Goal: Task Accomplishment & Management: Manage account settings

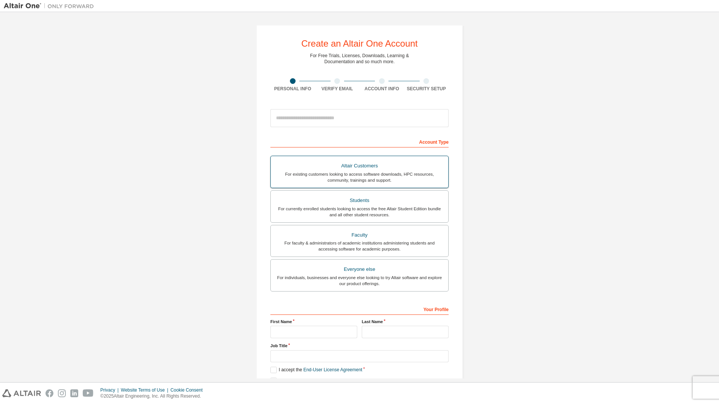
click at [402, 164] on div "Altair Customers" at bounding box center [359, 166] width 169 height 11
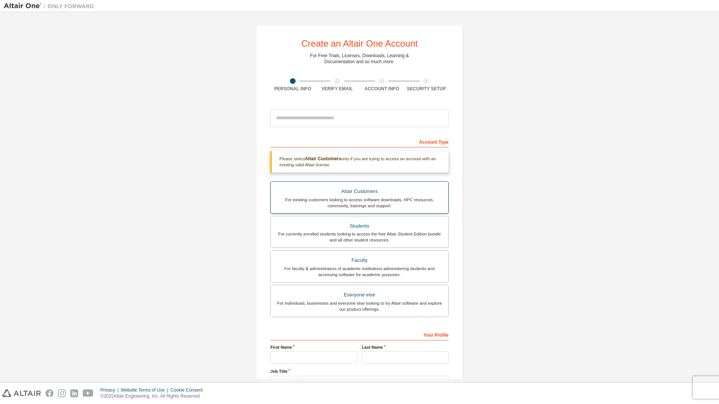
click at [357, 190] on div "Altair Customers" at bounding box center [359, 191] width 169 height 11
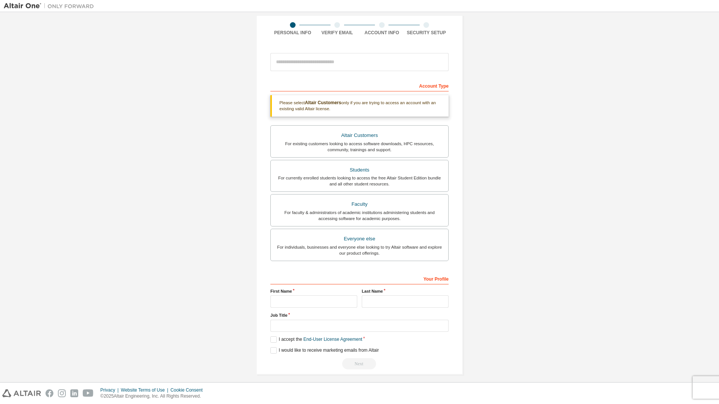
scroll to position [62, 0]
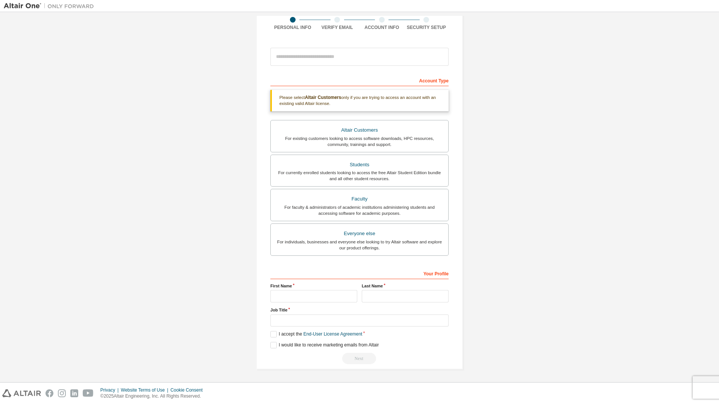
click at [305, 103] on div "Please select Altair Customers only if you are trying to access an account with…" at bounding box center [359, 100] width 178 height 21
click at [303, 290] on input "text" at bounding box center [313, 296] width 87 height 12
type input "*"
type input "******"
click at [423, 299] on input "text" at bounding box center [405, 296] width 87 height 12
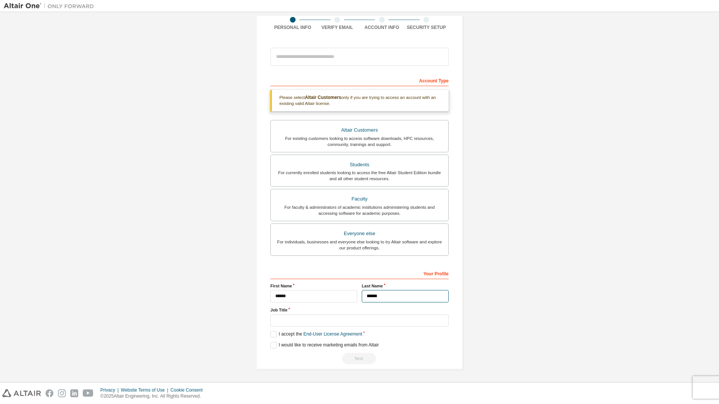
type input "******"
click at [337, 323] on input "text" at bounding box center [359, 320] width 178 height 12
type input "*****"
click at [272, 333] on label "I accept the End-User License Agreement" at bounding box center [316, 334] width 92 height 6
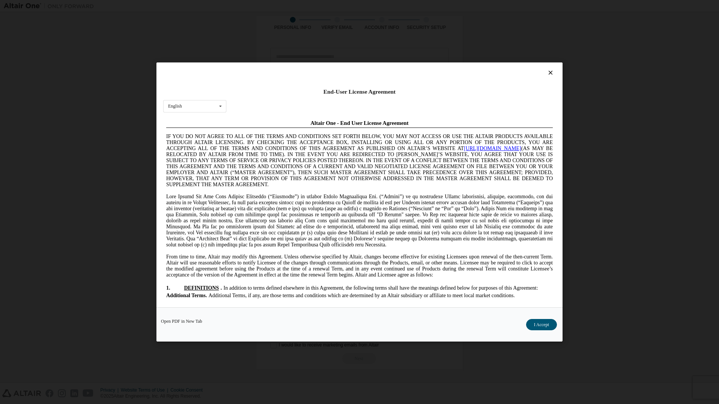
scroll to position [0, 0]
click at [534, 326] on button "I Accept" at bounding box center [541, 324] width 31 height 11
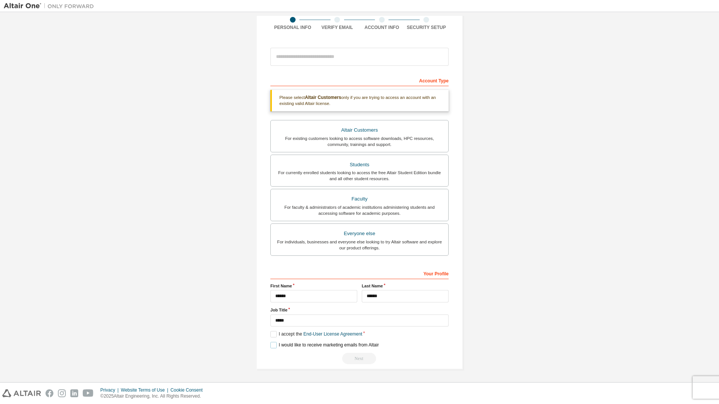
click at [274, 343] on label "I would like to receive marketing emails from Altair" at bounding box center [324, 345] width 108 height 6
click at [289, 52] on input "email" at bounding box center [359, 57] width 178 height 18
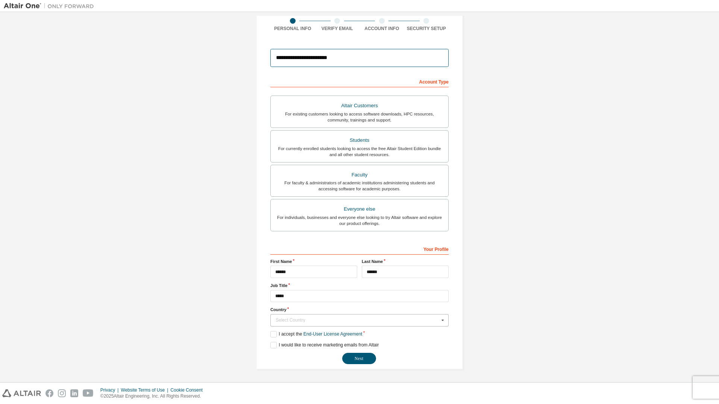
type input "**********"
click at [354, 322] on div "Select Country" at bounding box center [358, 320] width 164 height 5
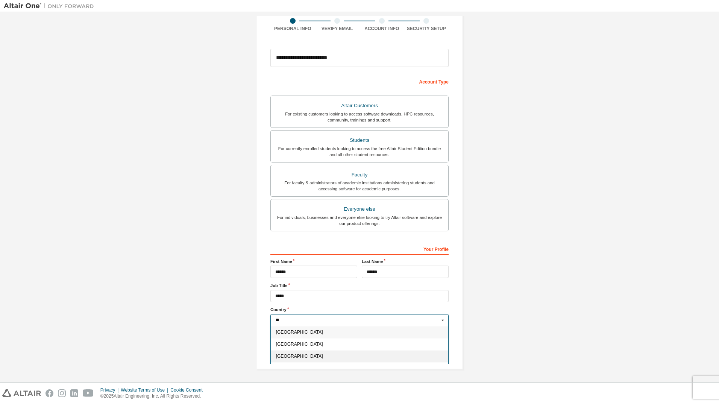
type input "**"
click at [305, 357] on span "[GEOGRAPHIC_DATA]" at bounding box center [359, 356] width 167 height 5
type input "***"
click at [349, 361] on button "Next" at bounding box center [359, 358] width 34 height 11
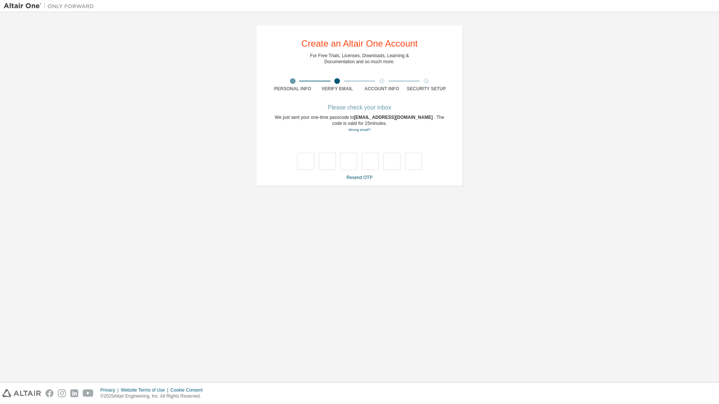
type input "*"
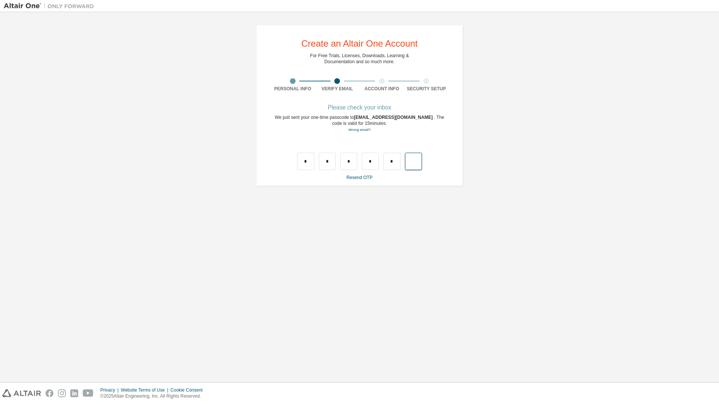
type input "*"
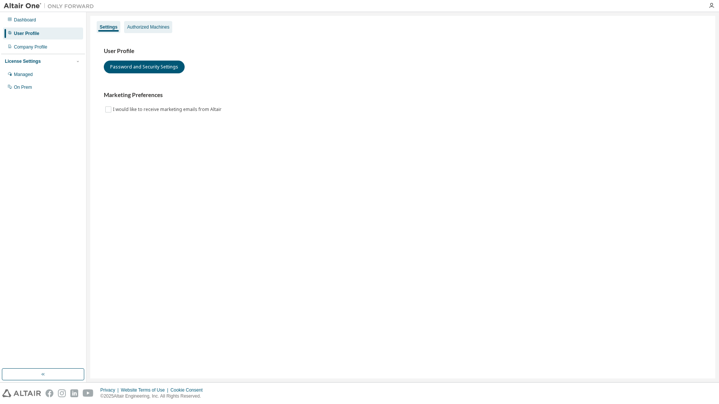
click at [161, 27] on div "Authorized Machines" at bounding box center [148, 27] width 42 height 6
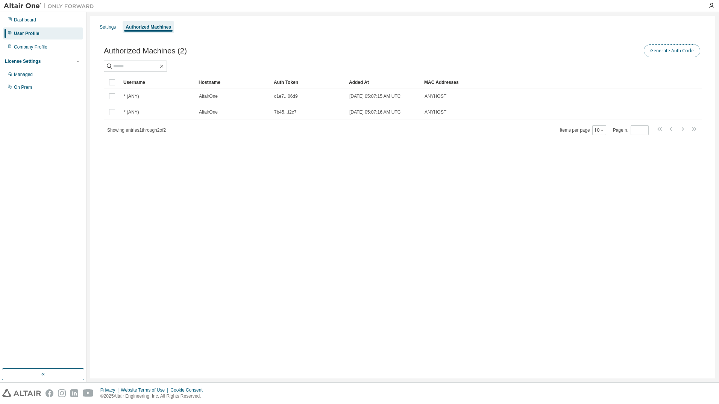
click at [674, 49] on button "Generate Auth Code" at bounding box center [672, 50] width 56 height 13
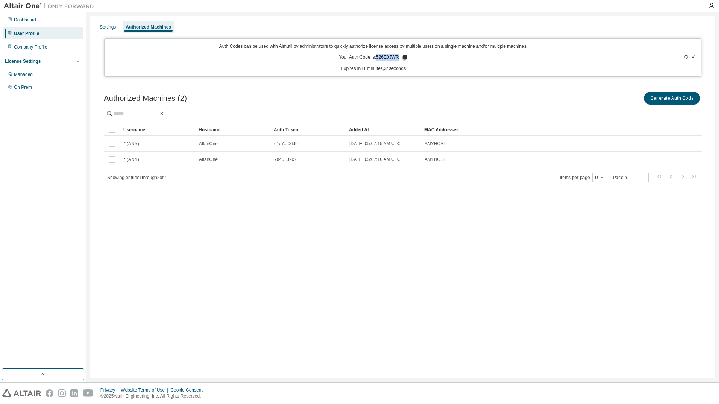
drag, startPoint x: 378, startPoint y: 57, endPoint x: 398, endPoint y: 56, distance: 19.6
click at [398, 56] on p "Your Auth Code is: 526E0JWR" at bounding box center [373, 57] width 69 height 7
copy p "526E0JWR"
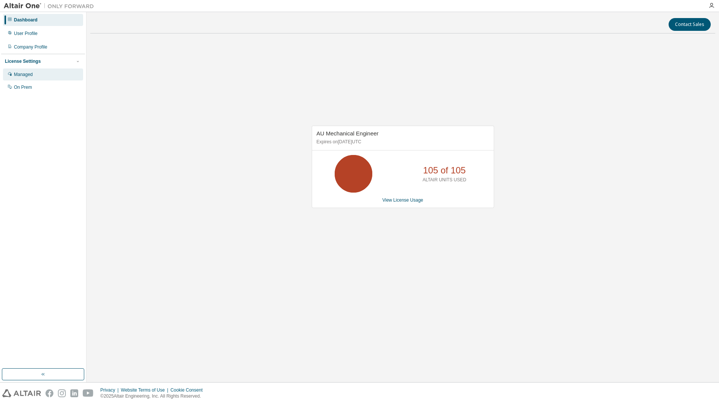
click at [34, 75] on div "Managed" at bounding box center [43, 74] width 80 height 12
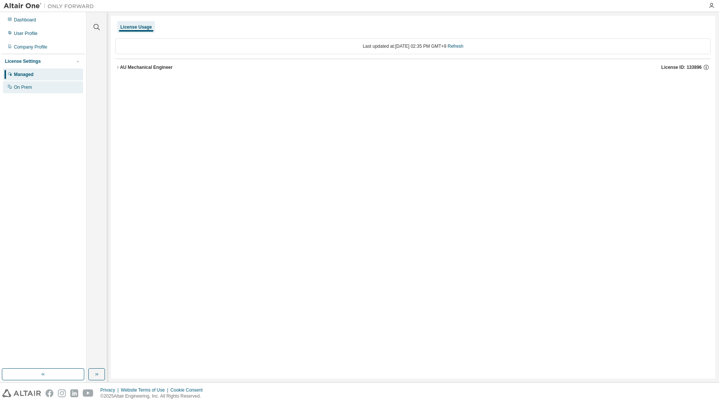
click at [34, 92] on div "On Prem" at bounding box center [43, 87] width 80 height 12
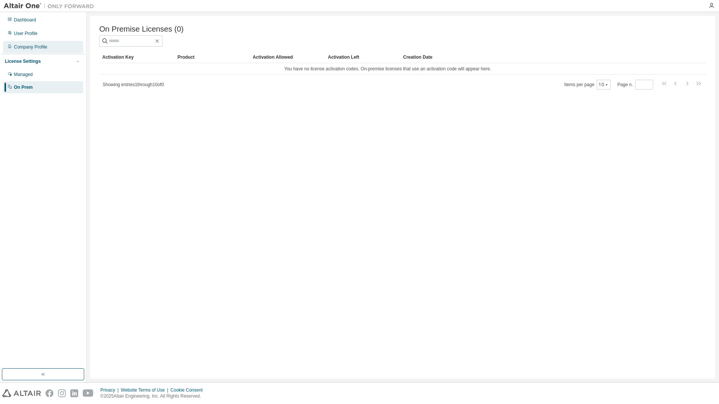
click at [35, 49] on div "Company Profile" at bounding box center [30, 47] width 33 height 6
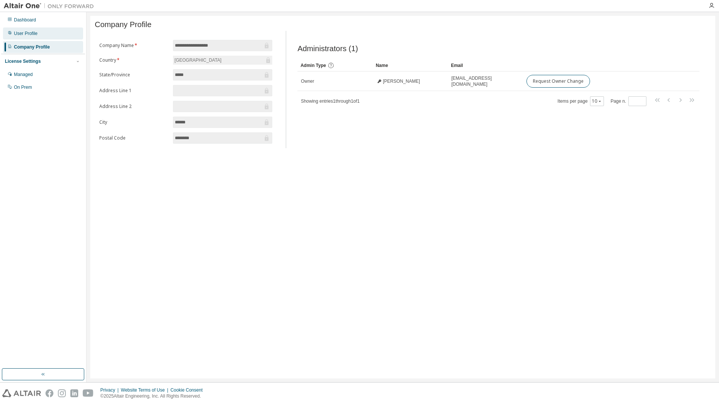
click at [35, 33] on div "User Profile" at bounding box center [26, 33] width 24 height 6
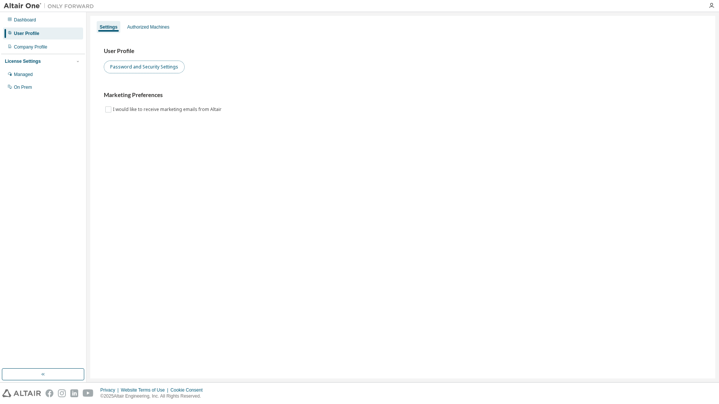
click at [129, 67] on button "Password and Security Settings" at bounding box center [144, 67] width 81 height 13
